Goal: Task Accomplishment & Management: Use online tool/utility

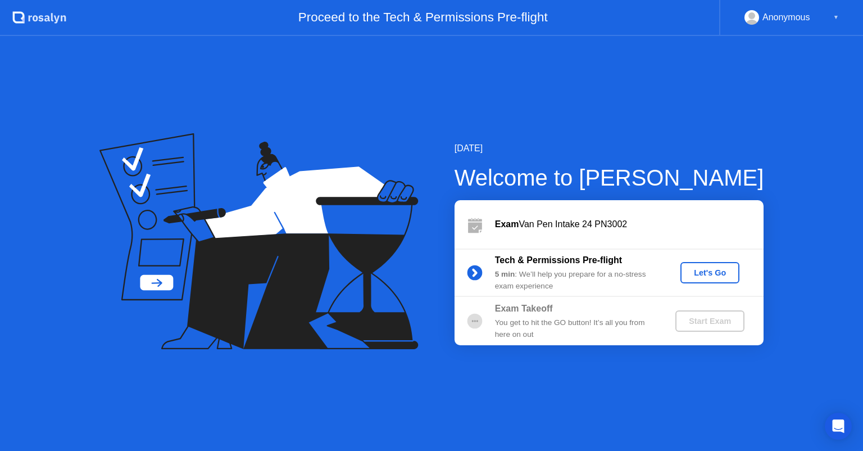
click at [698, 272] on div "Let's Go" at bounding box center [710, 272] width 50 height 9
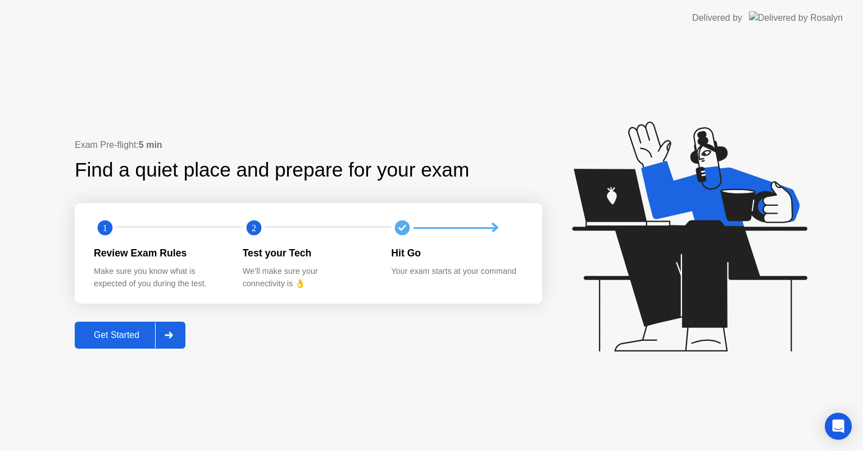
click at [130, 340] on div "Get Started" at bounding box center [116, 335] width 77 height 10
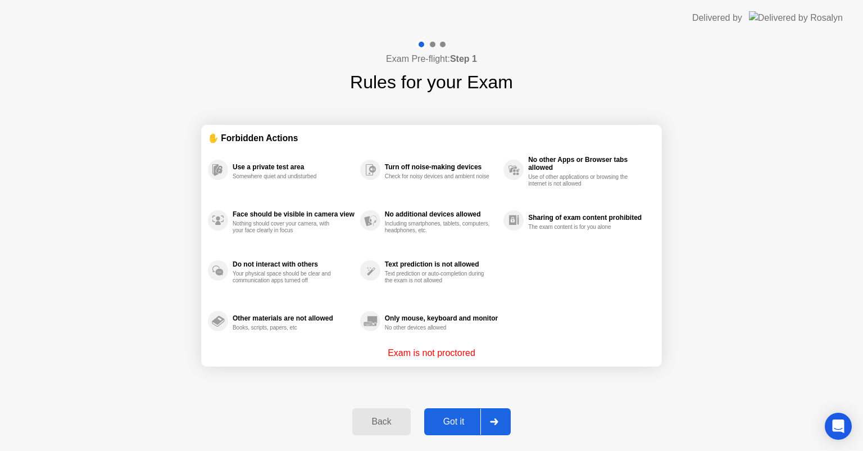
click at [462, 425] on div "Got it" at bounding box center [454, 421] width 53 height 10
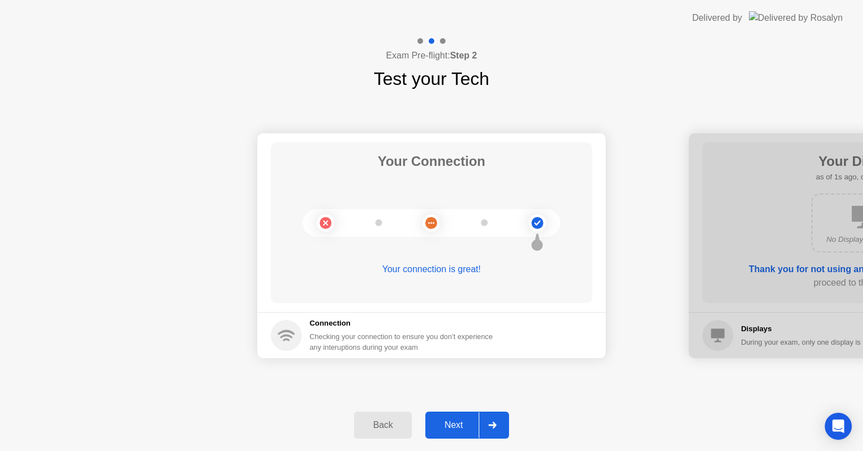
click at [482, 423] on div at bounding box center [492, 425] width 27 height 26
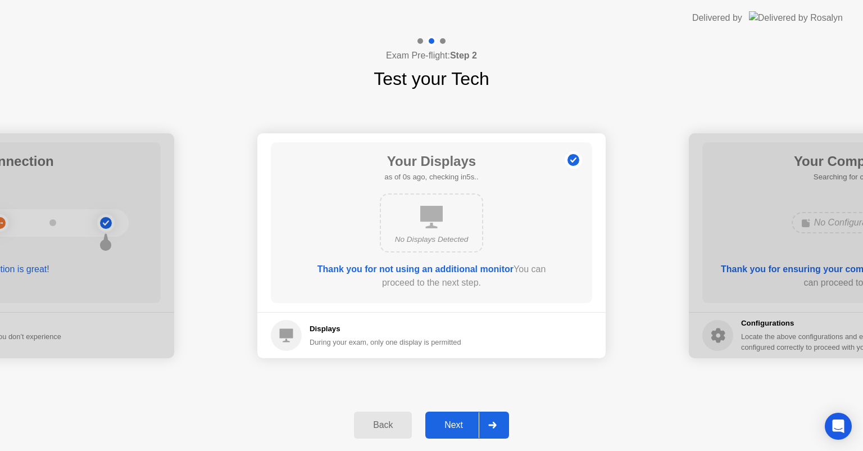
click at [482, 423] on div at bounding box center [492, 425] width 27 height 26
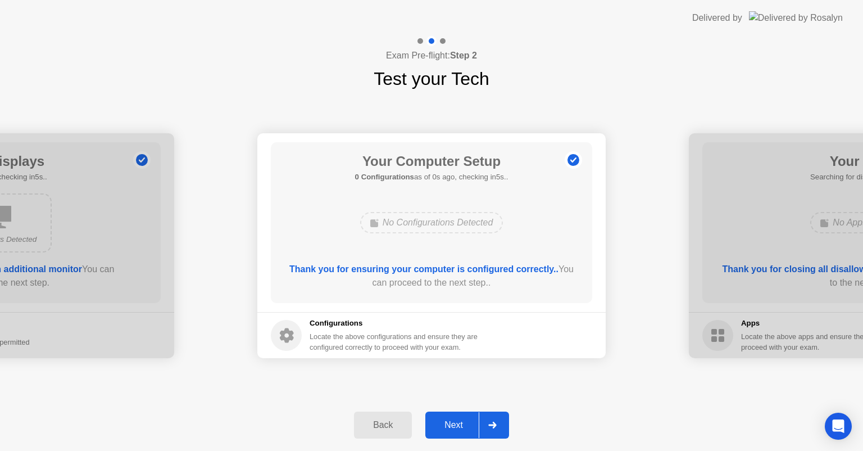
click at [466, 423] on div "Next" at bounding box center [454, 425] width 50 height 10
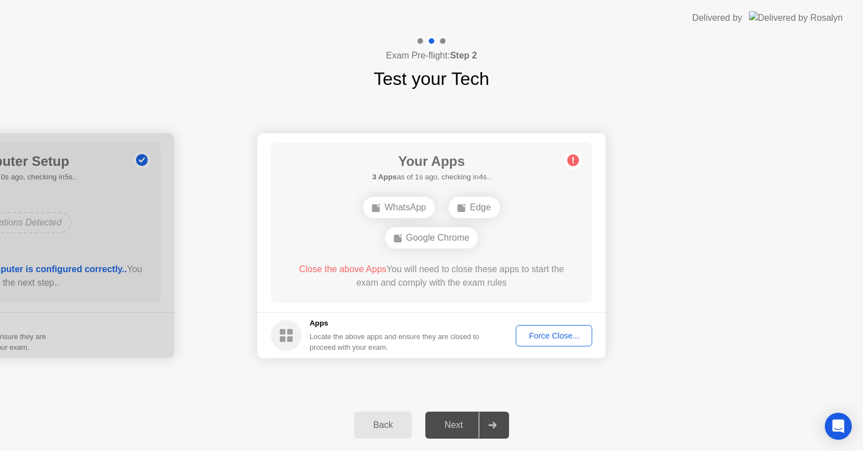
click at [542, 333] on div "Force Close..." at bounding box center [554, 335] width 69 height 9
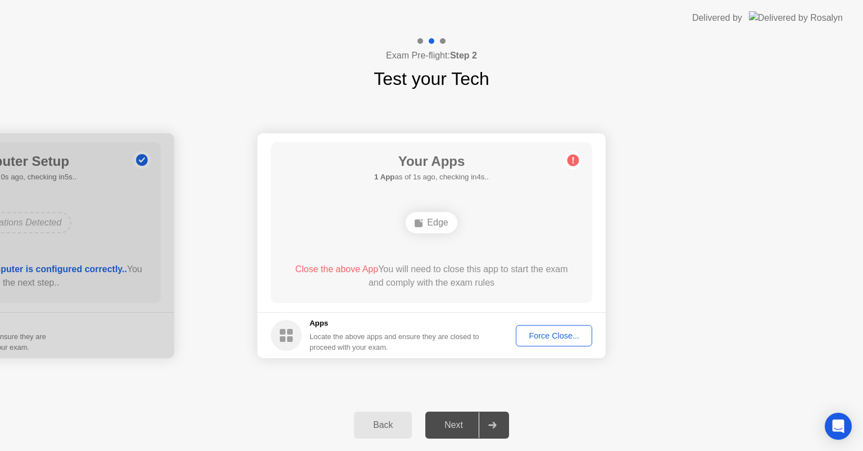
click at [551, 333] on div "Force Close..." at bounding box center [554, 335] width 69 height 9
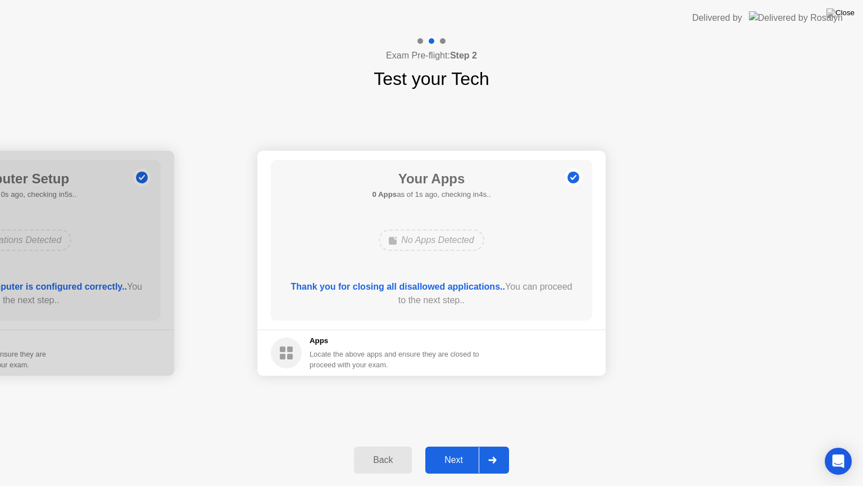
click at [455, 450] on div "Next" at bounding box center [454, 460] width 50 height 10
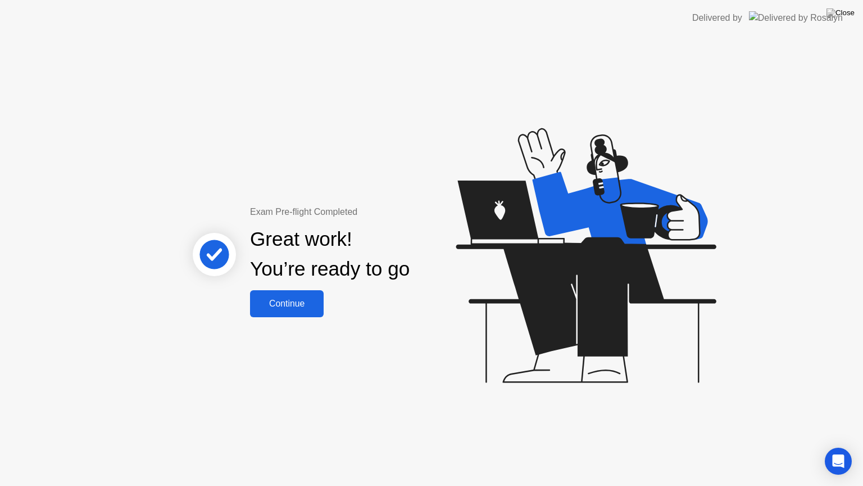
click at [308, 304] on div "Continue" at bounding box center [286, 303] width 67 height 10
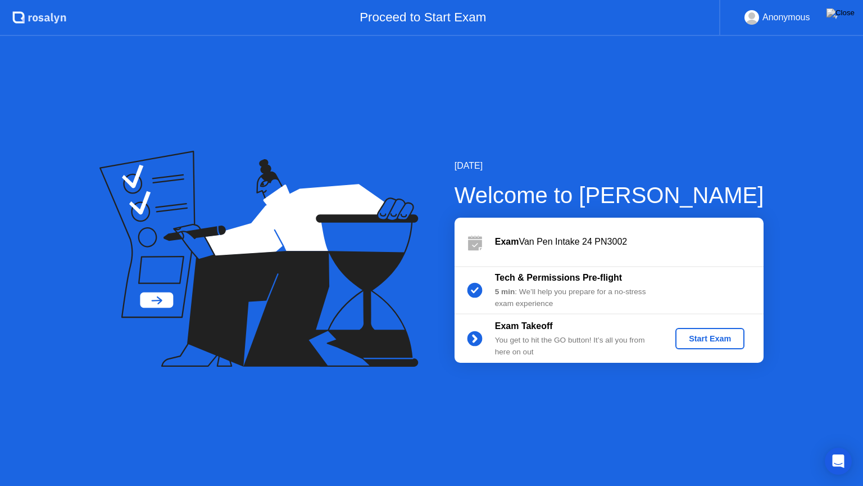
click at [692, 334] on div "Start Exam" at bounding box center [710, 338] width 60 height 9
